Goal: Communication & Community: Answer question/provide support

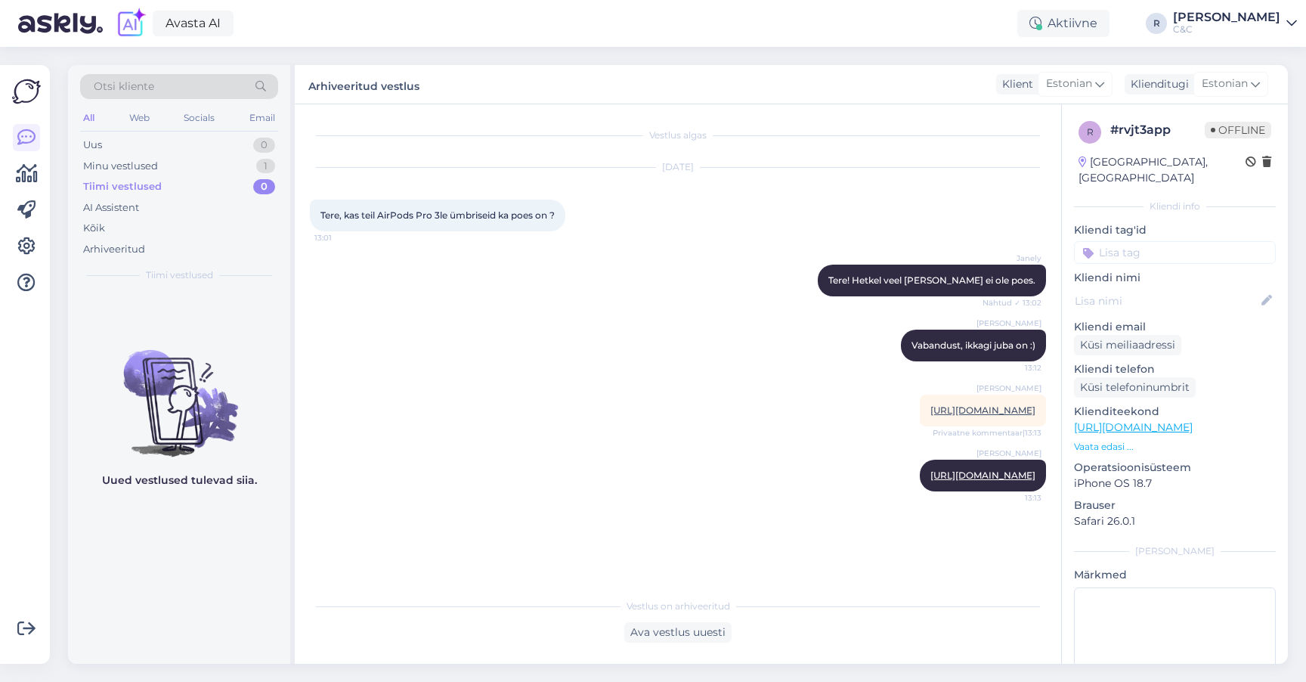
click at [202, 164] on div "Minu vestlused 1" at bounding box center [179, 166] width 198 height 21
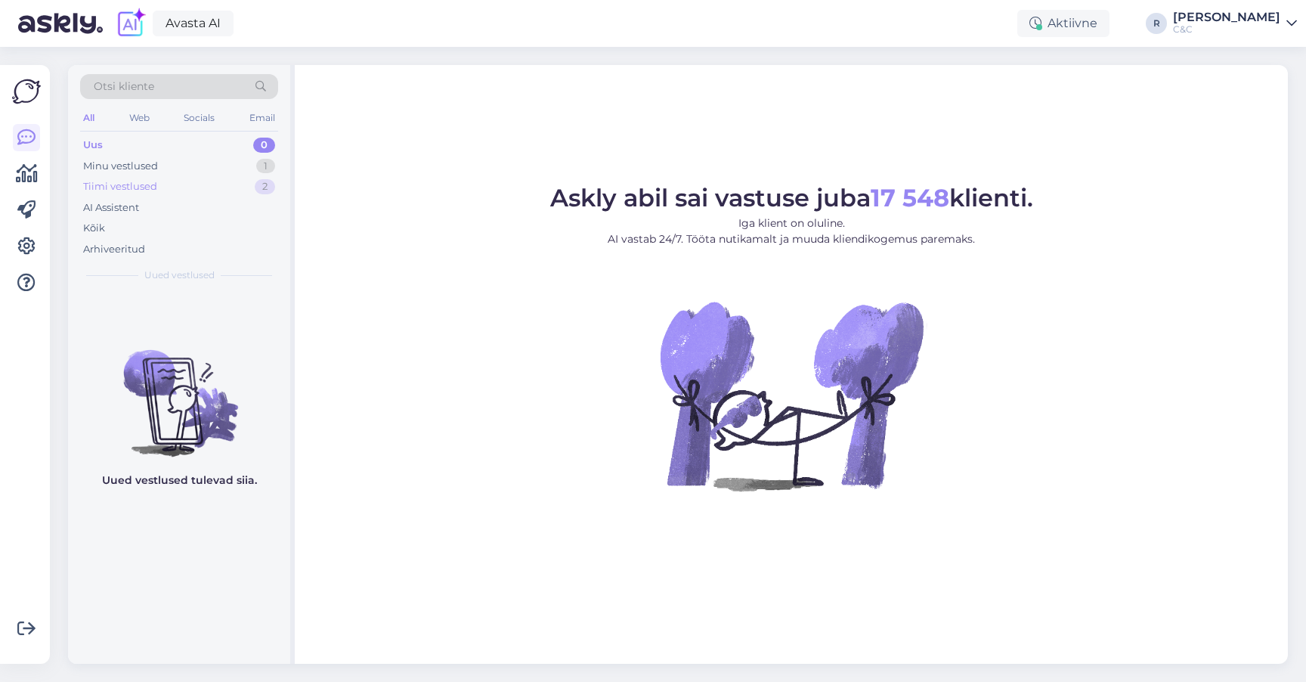
click at [212, 191] on div "Tiimi vestlused 2" at bounding box center [179, 186] width 198 height 21
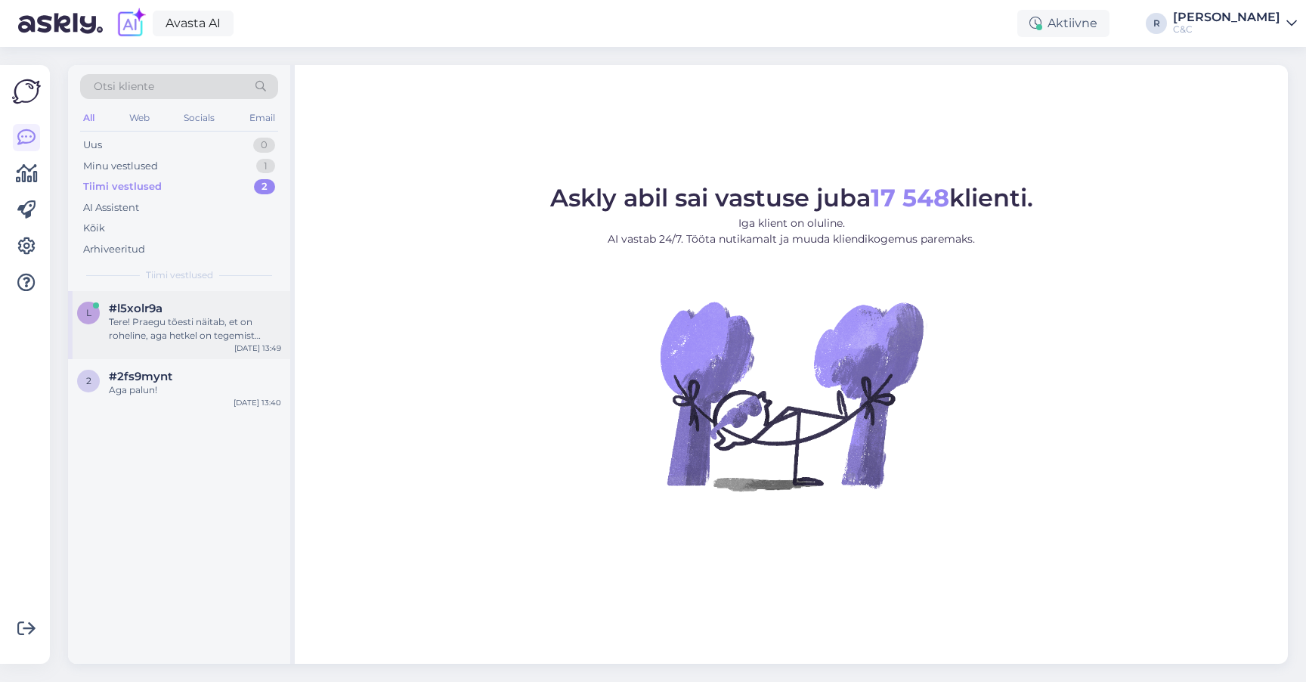
click at [190, 315] on div "Tere! Praegu tõesti näitab, et on roheline, aga hetkel on tegemist Airpodsidega…" at bounding box center [195, 328] width 172 height 27
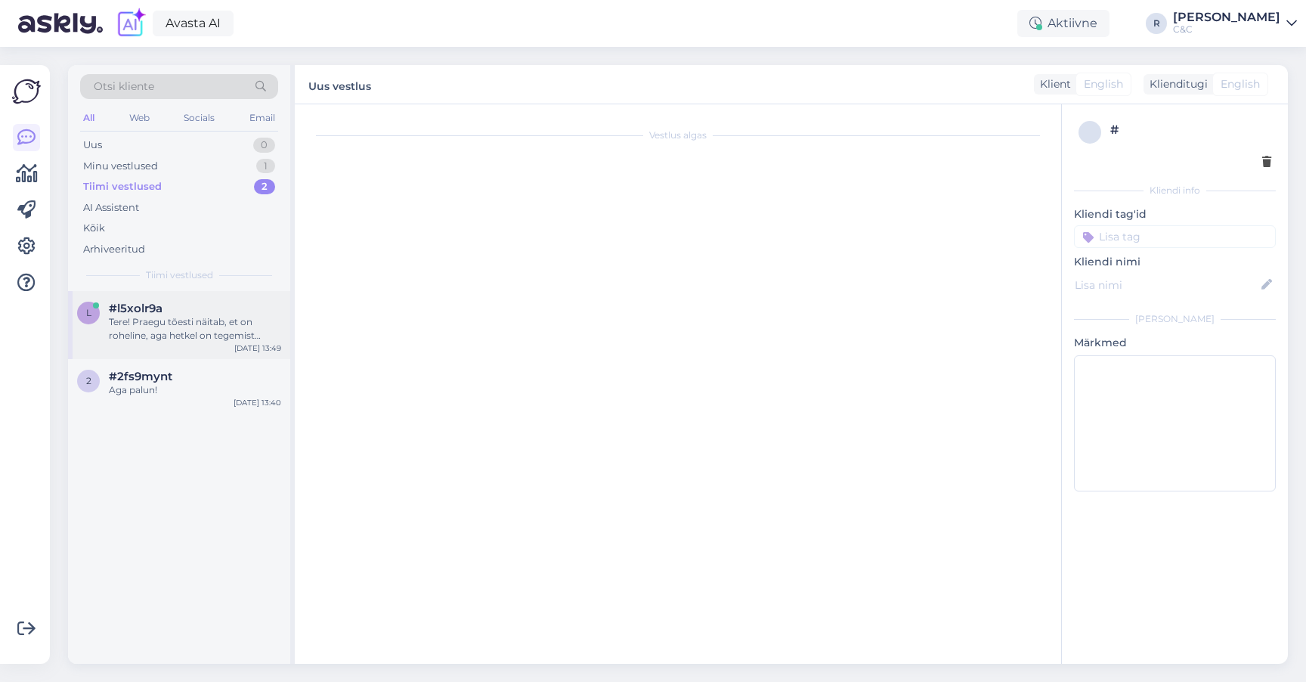
scroll to position [143, 0]
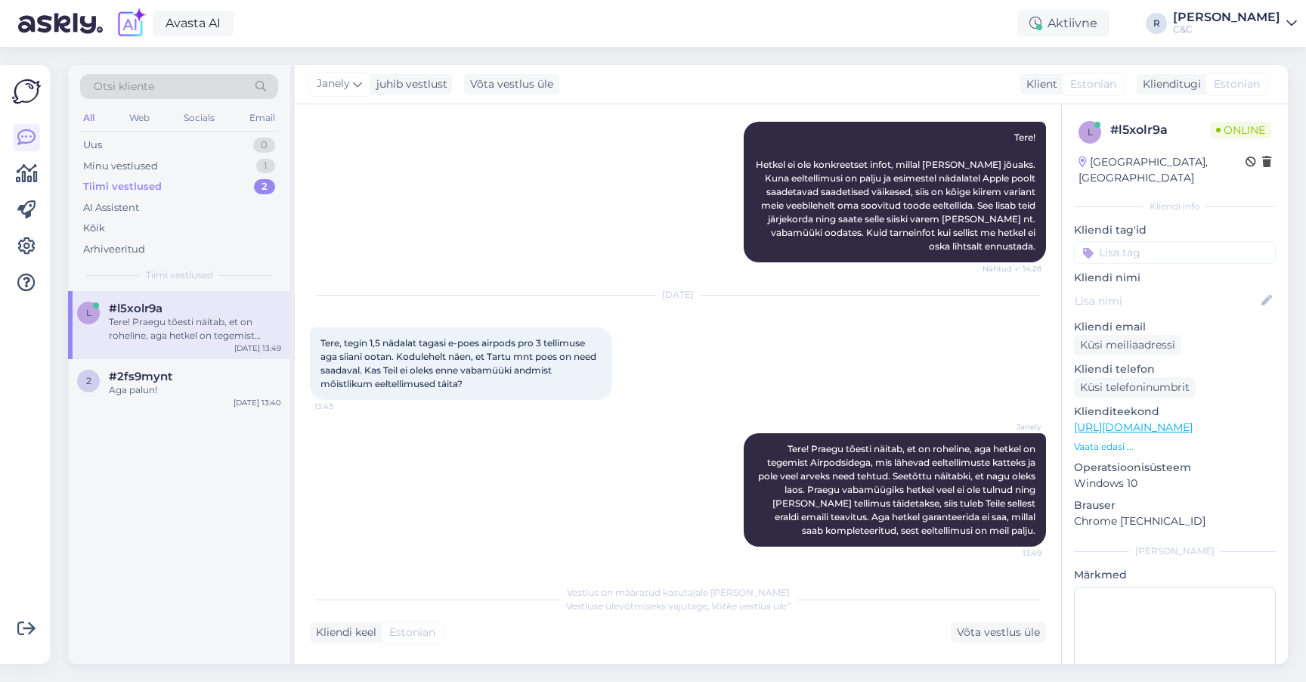
click at [1193, 420] on link "https://www.shop.cec.ee/apple-airpods-pro-3-mfhp4zm-a" at bounding box center [1133, 427] width 119 height 14
click at [170, 387] on div "Aga palun!" at bounding box center [195, 390] width 172 height 14
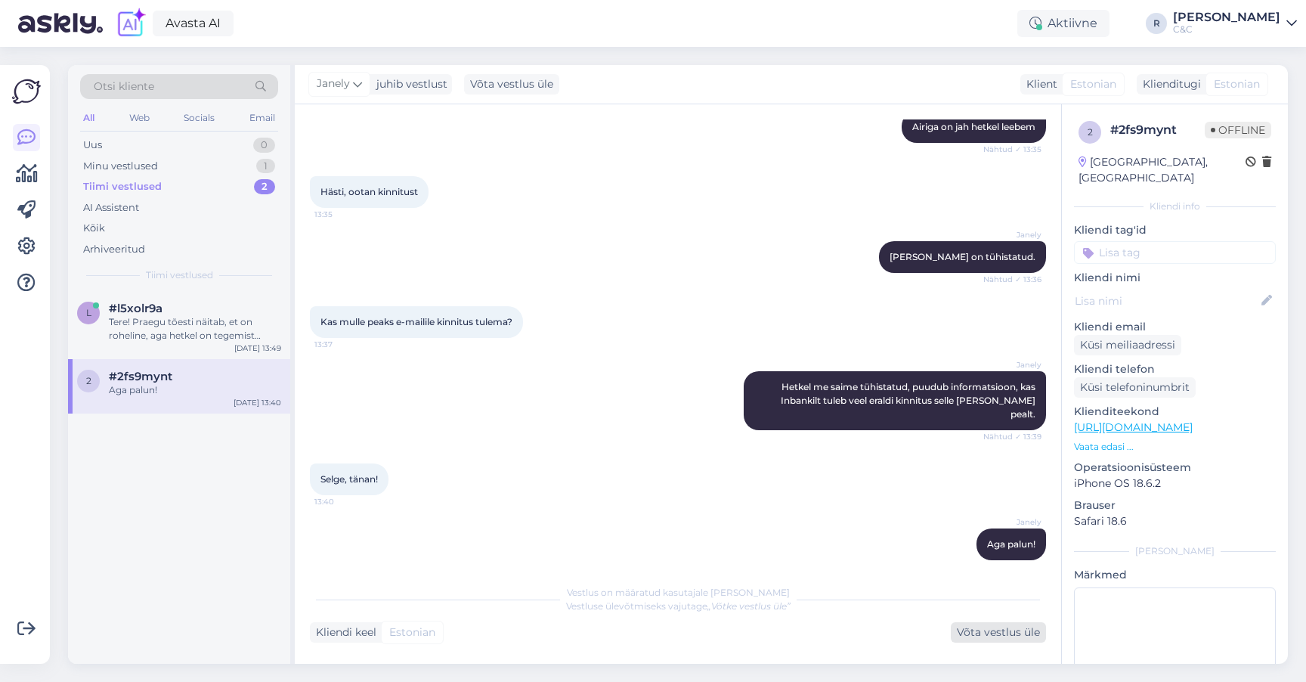
click at [1005, 625] on div "Võta vestlus üle" at bounding box center [998, 632] width 95 height 20
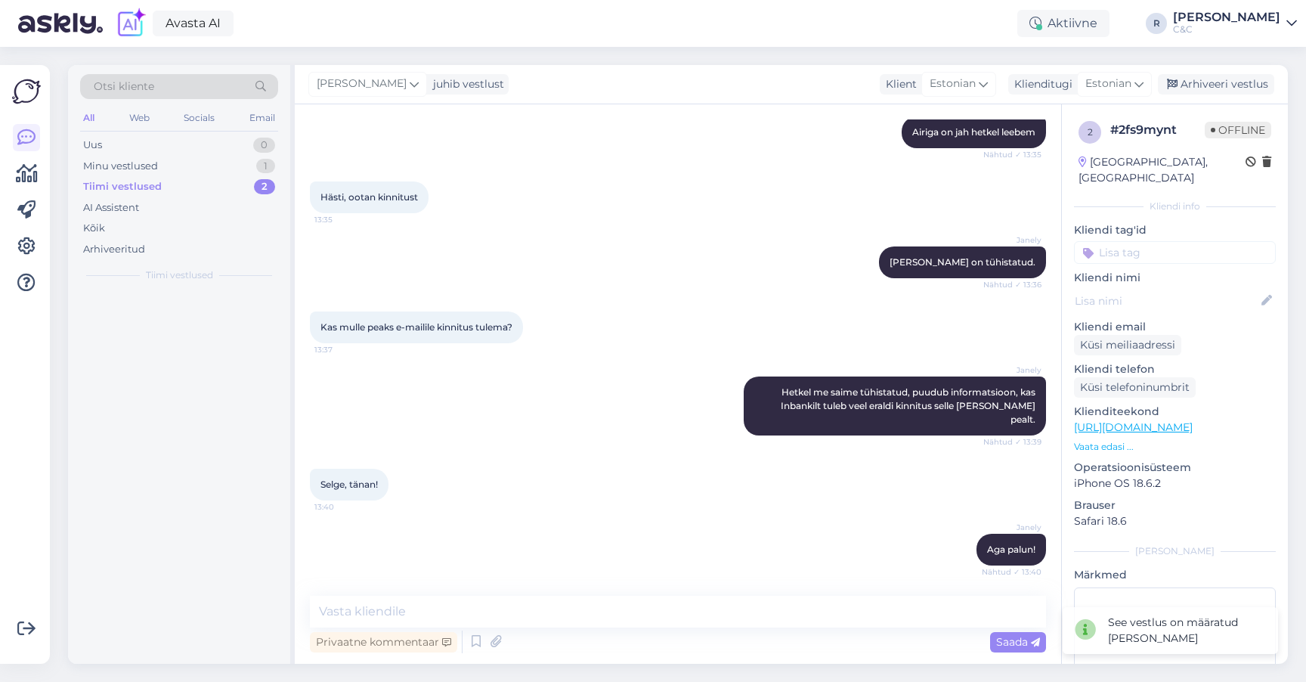
scroll to position [931, 0]
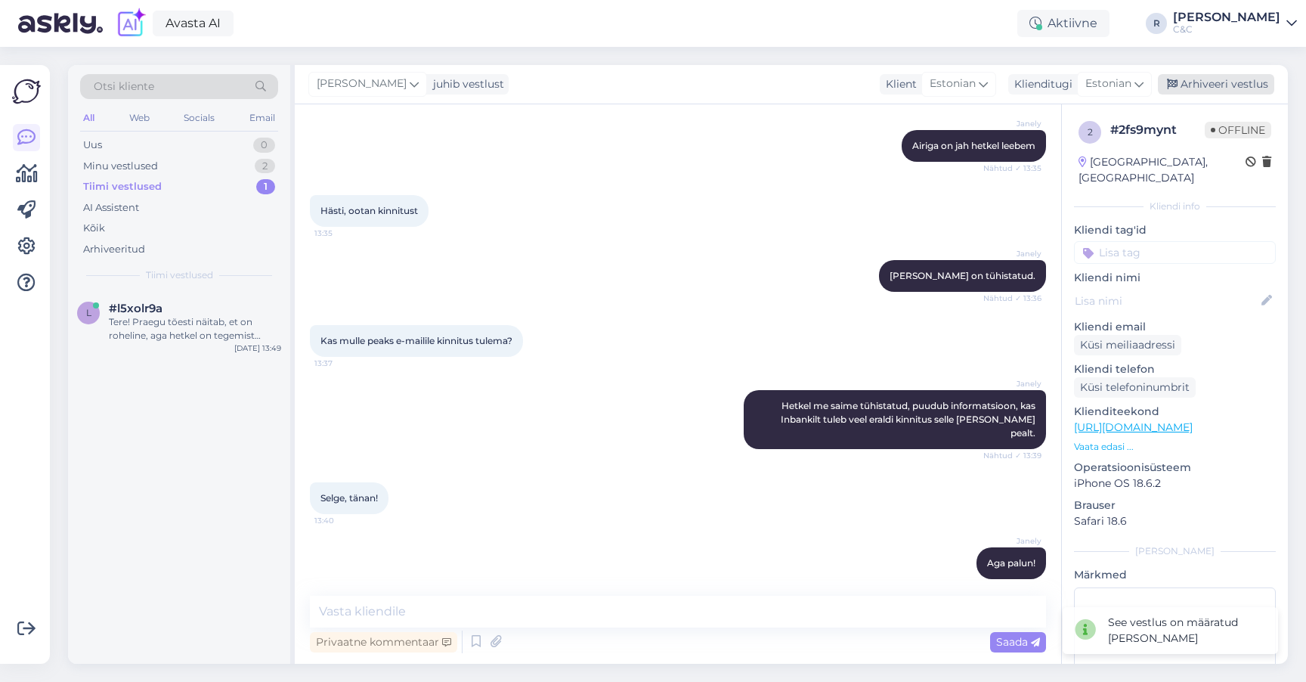
click at [1216, 79] on div "Arhiveeri vestlus" at bounding box center [1216, 84] width 116 height 20
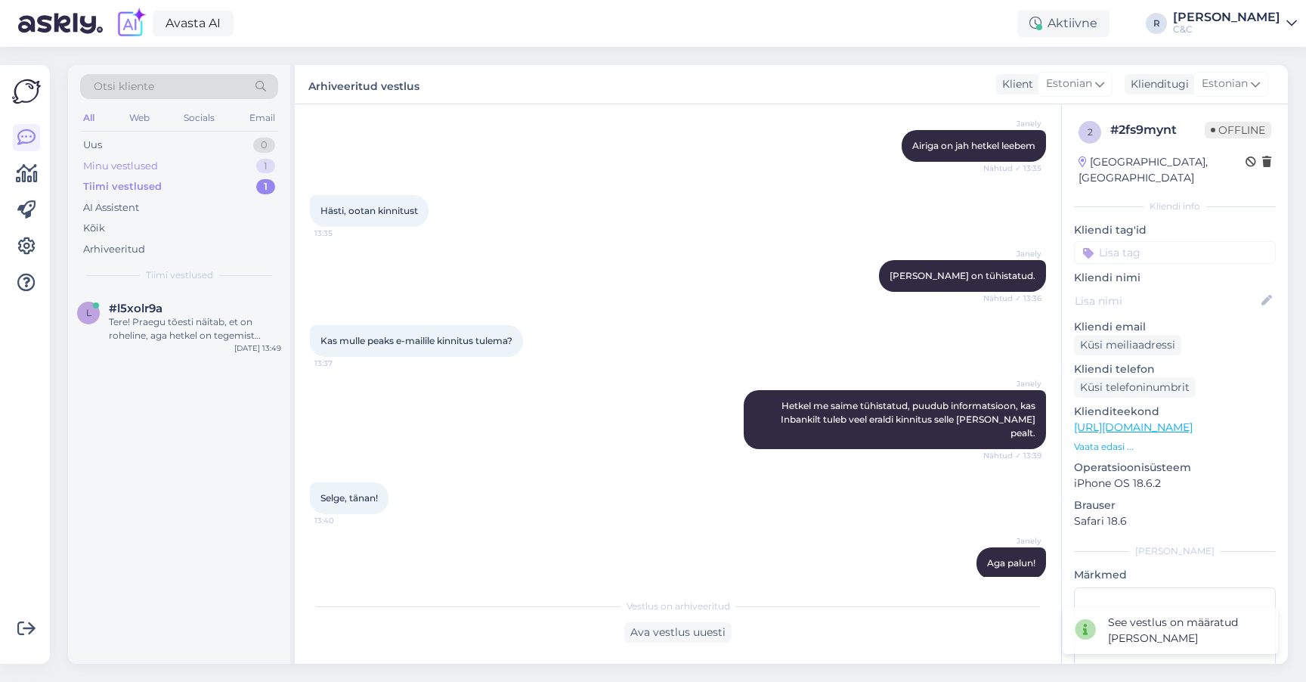
click at [226, 163] on div "Minu vestlused 1" at bounding box center [179, 166] width 198 height 21
click at [178, 317] on div "okie, suur tänu teile" at bounding box center [195, 322] width 172 height 14
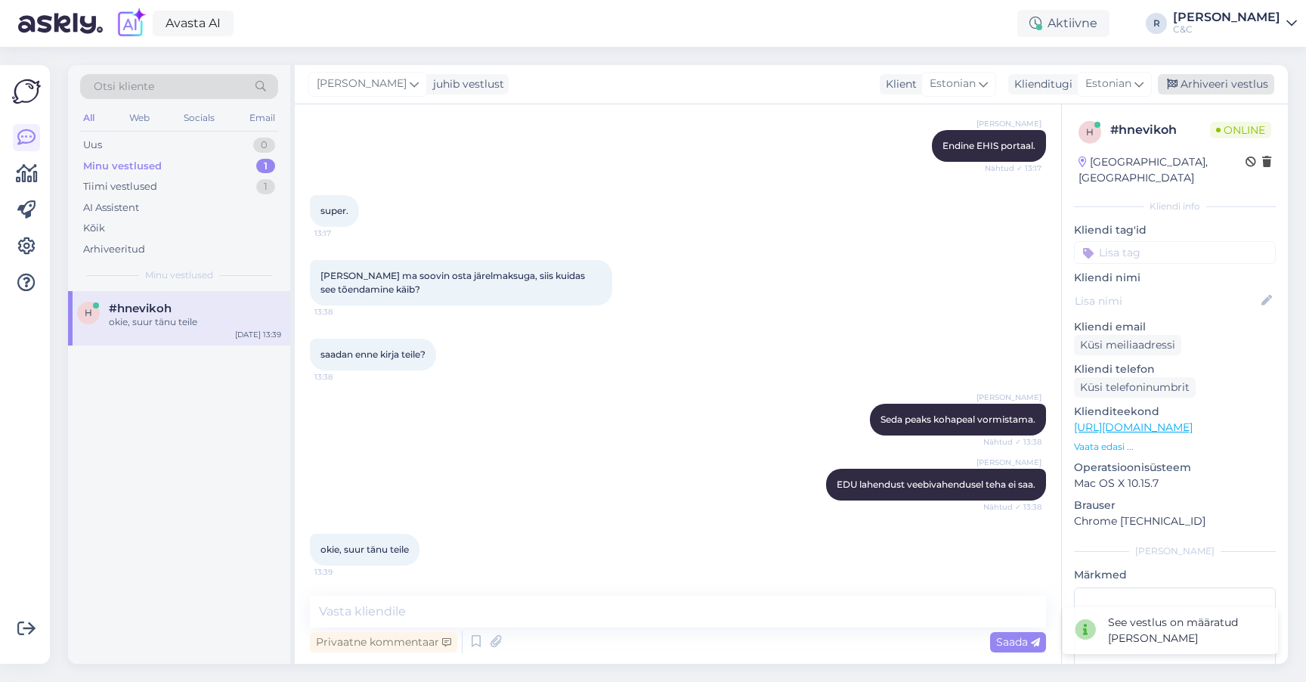
click at [1191, 77] on div "Arhiveeri vestlus" at bounding box center [1216, 84] width 116 height 20
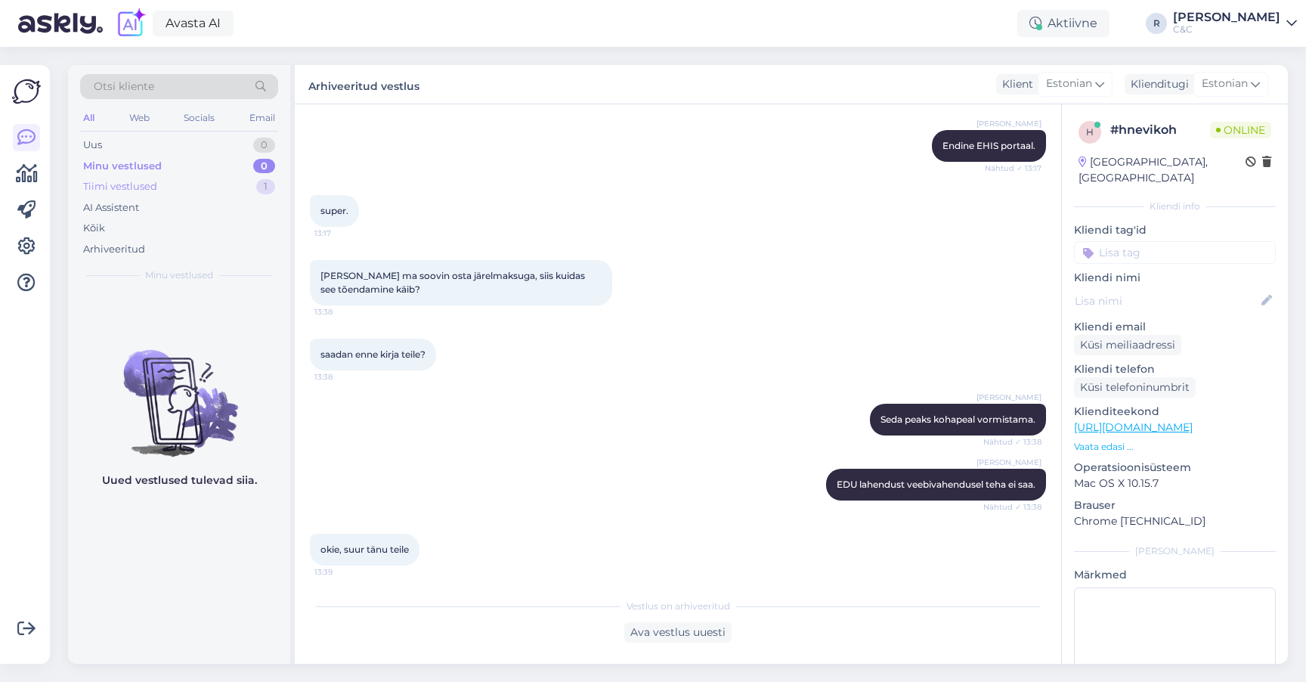
click at [191, 178] on div "Tiimi vestlused 1" at bounding box center [179, 186] width 198 height 21
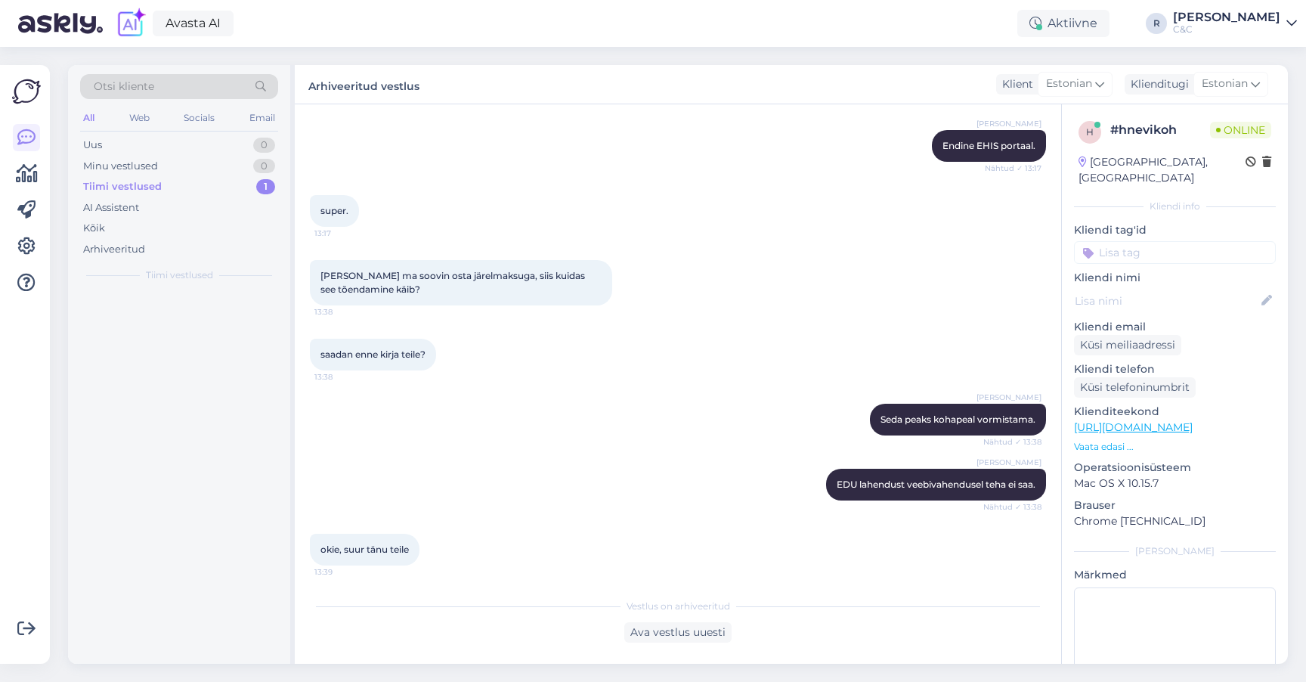
click at [191, 187] on div "Tiimi vestlused 1" at bounding box center [179, 186] width 198 height 21
click at [168, 324] on div "Tere! Praegu tõesti näitab, et on roheline, aga hetkel on tegemist Airpodsidega…" at bounding box center [195, 328] width 172 height 27
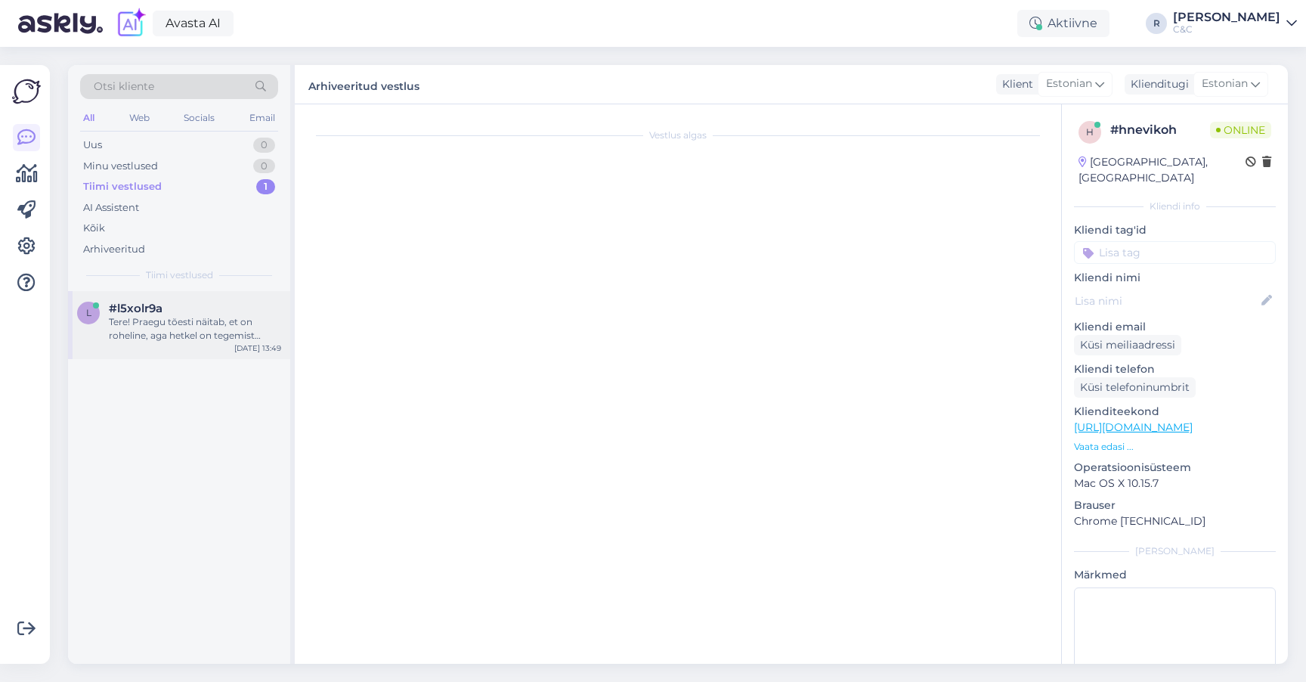
scroll to position [143, 0]
